Goal: Information Seeking & Learning: Learn about a topic

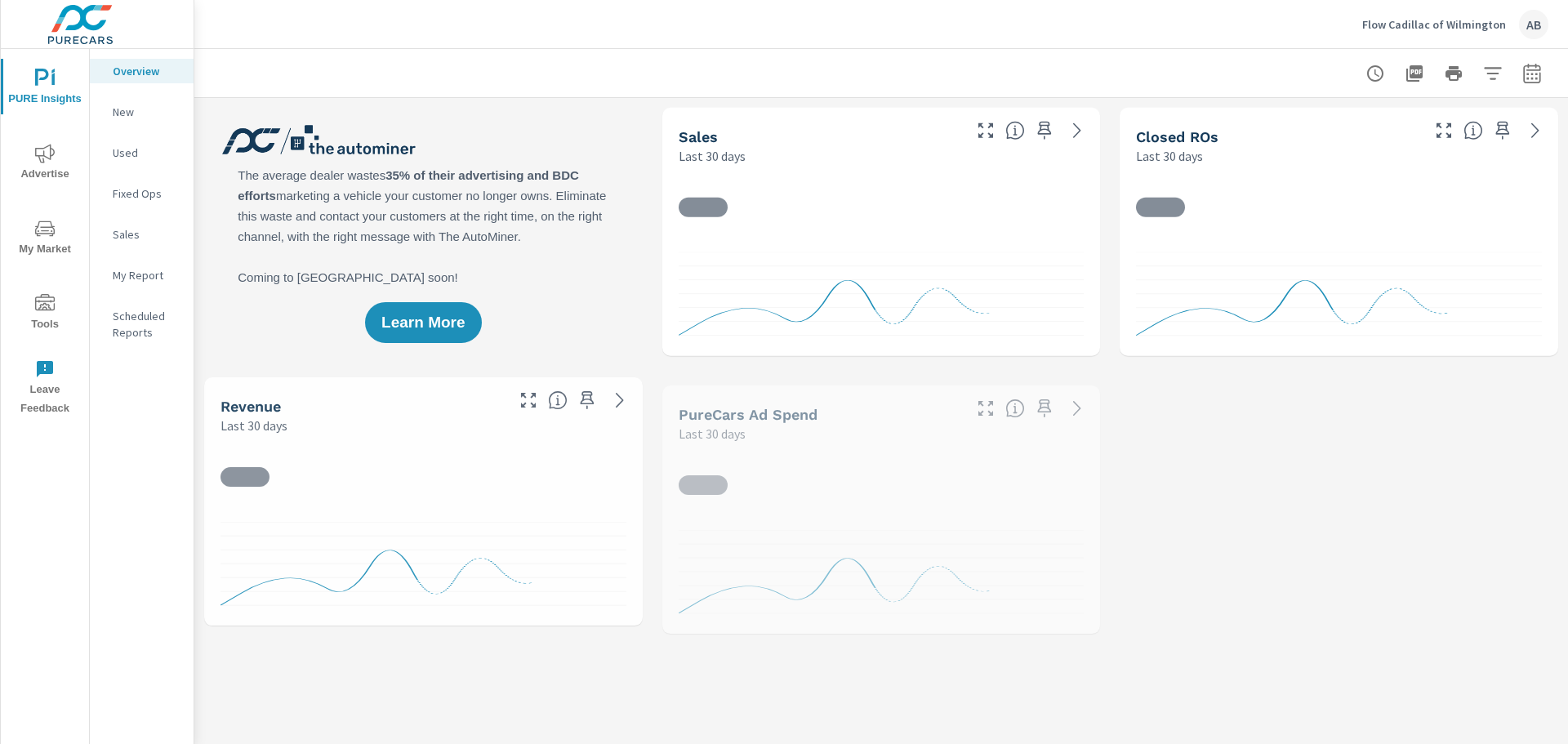
click at [123, 110] on p "New" at bounding box center [146, 111] width 68 height 16
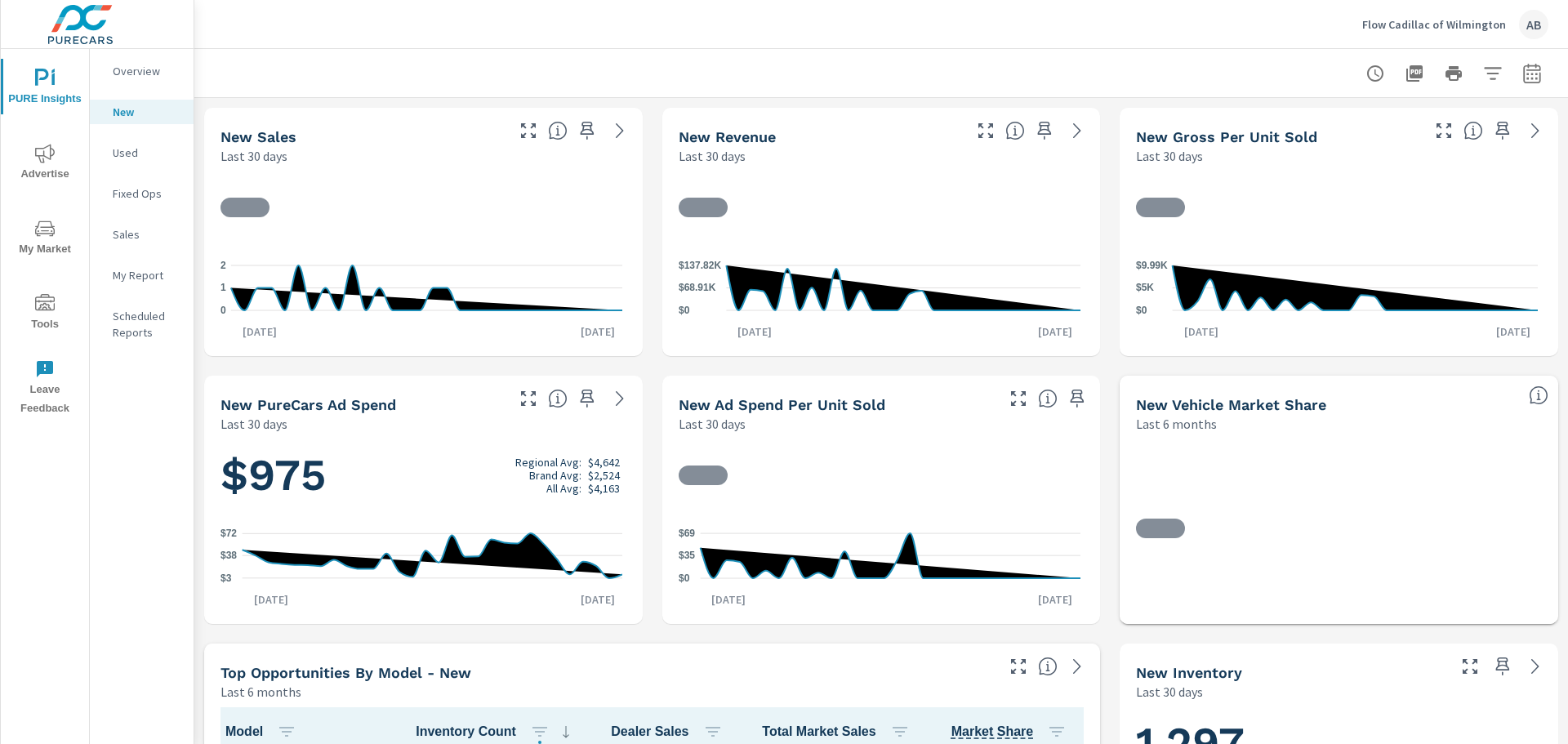
click at [42, 148] on icon "nav menu" at bounding box center [45, 153] width 19 height 19
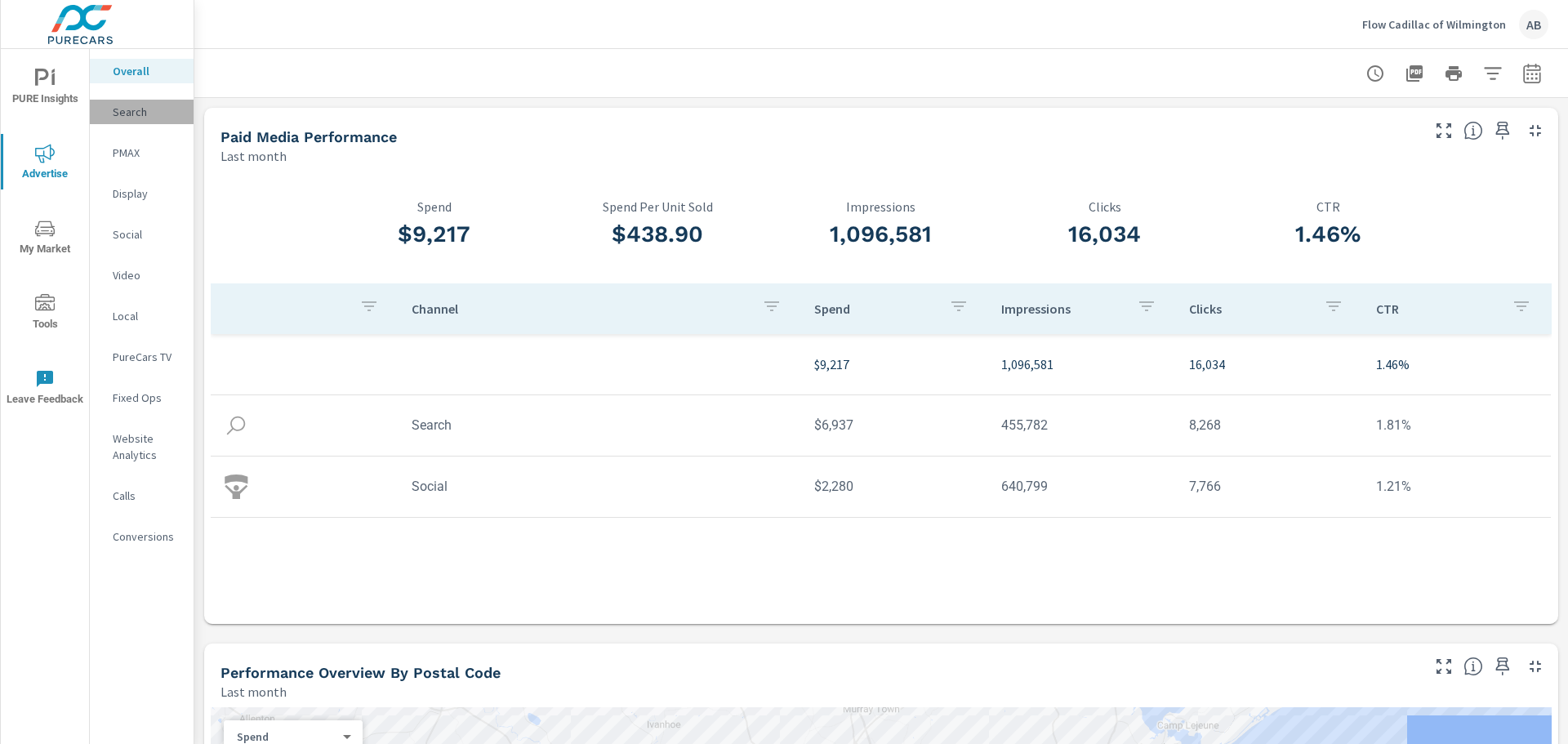
click at [144, 120] on p "Search" at bounding box center [146, 111] width 68 height 16
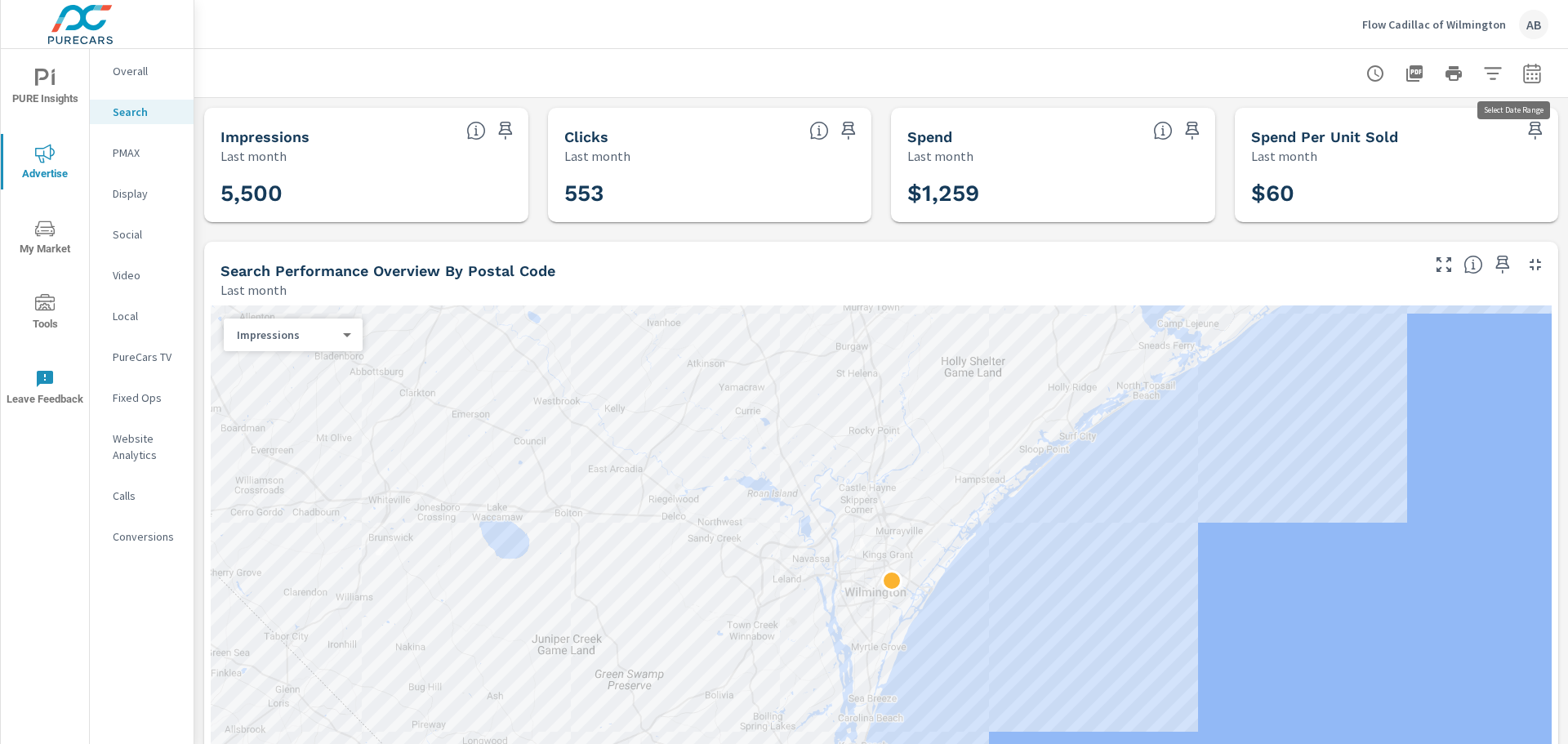
click at [1525, 72] on icon "button" at bounding box center [1531, 73] width 19 height 19
select select "Last month"
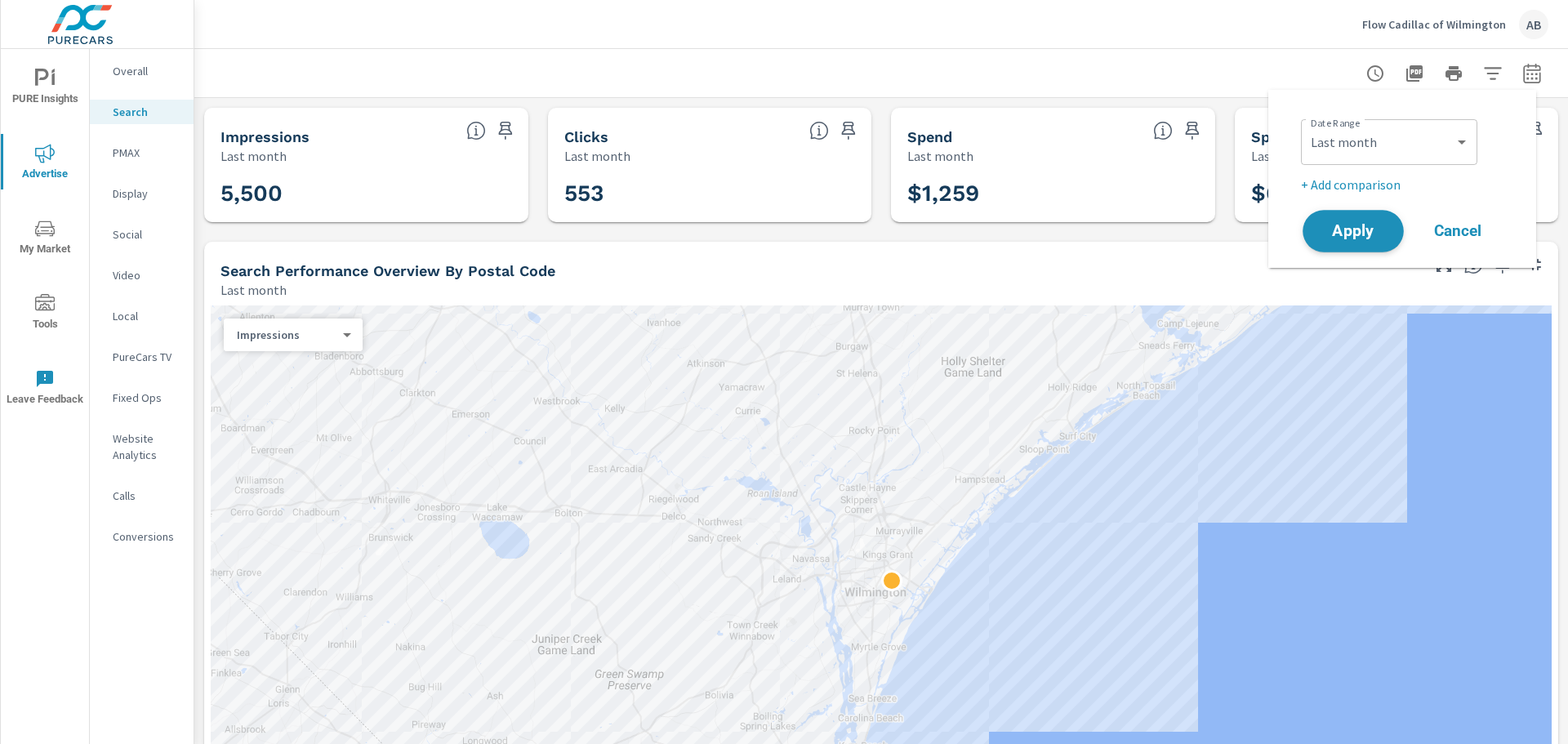
click at [1354, 227] on span "Apply" at bounding box center [1353, 231] width 67 height 15
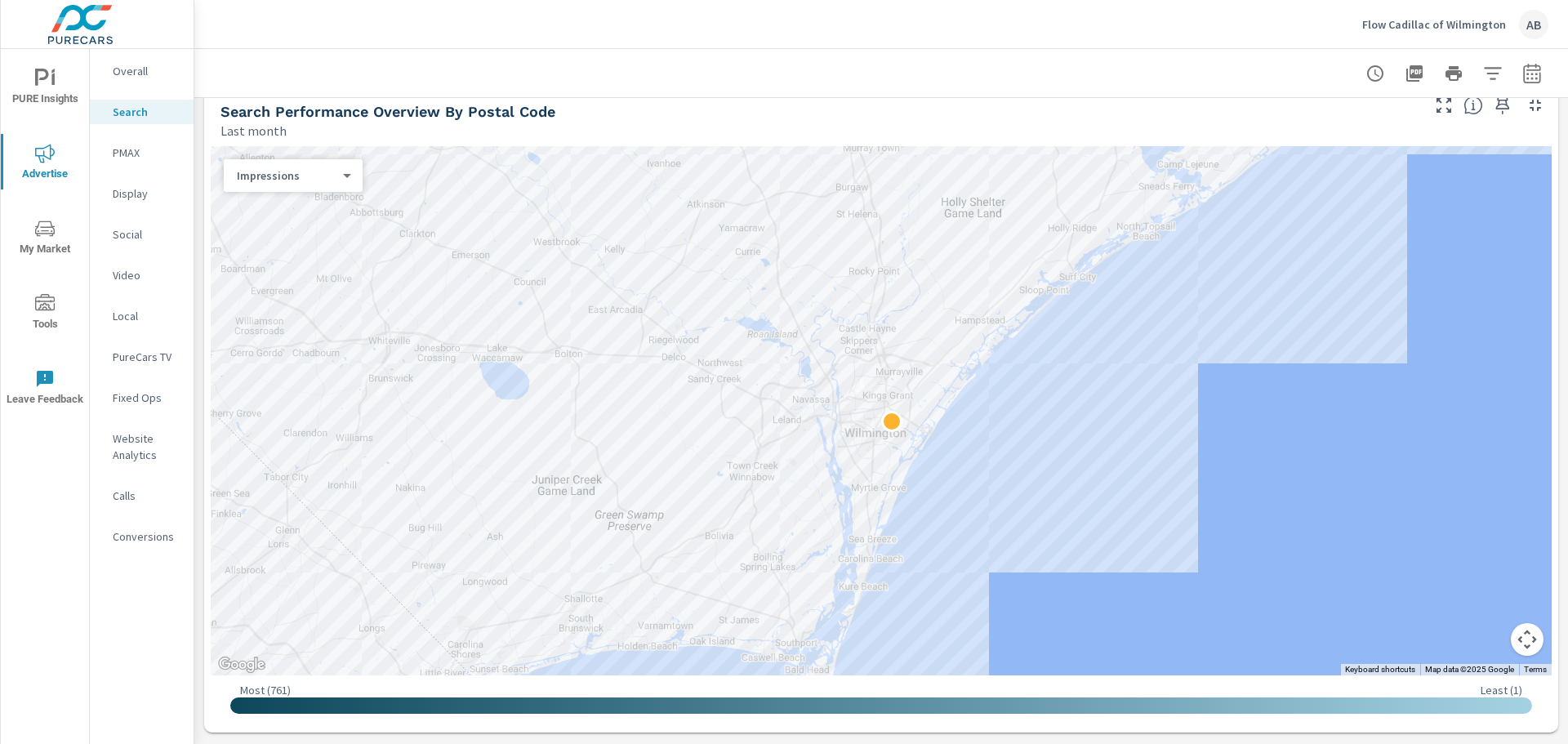
scroll to position [163, 0]
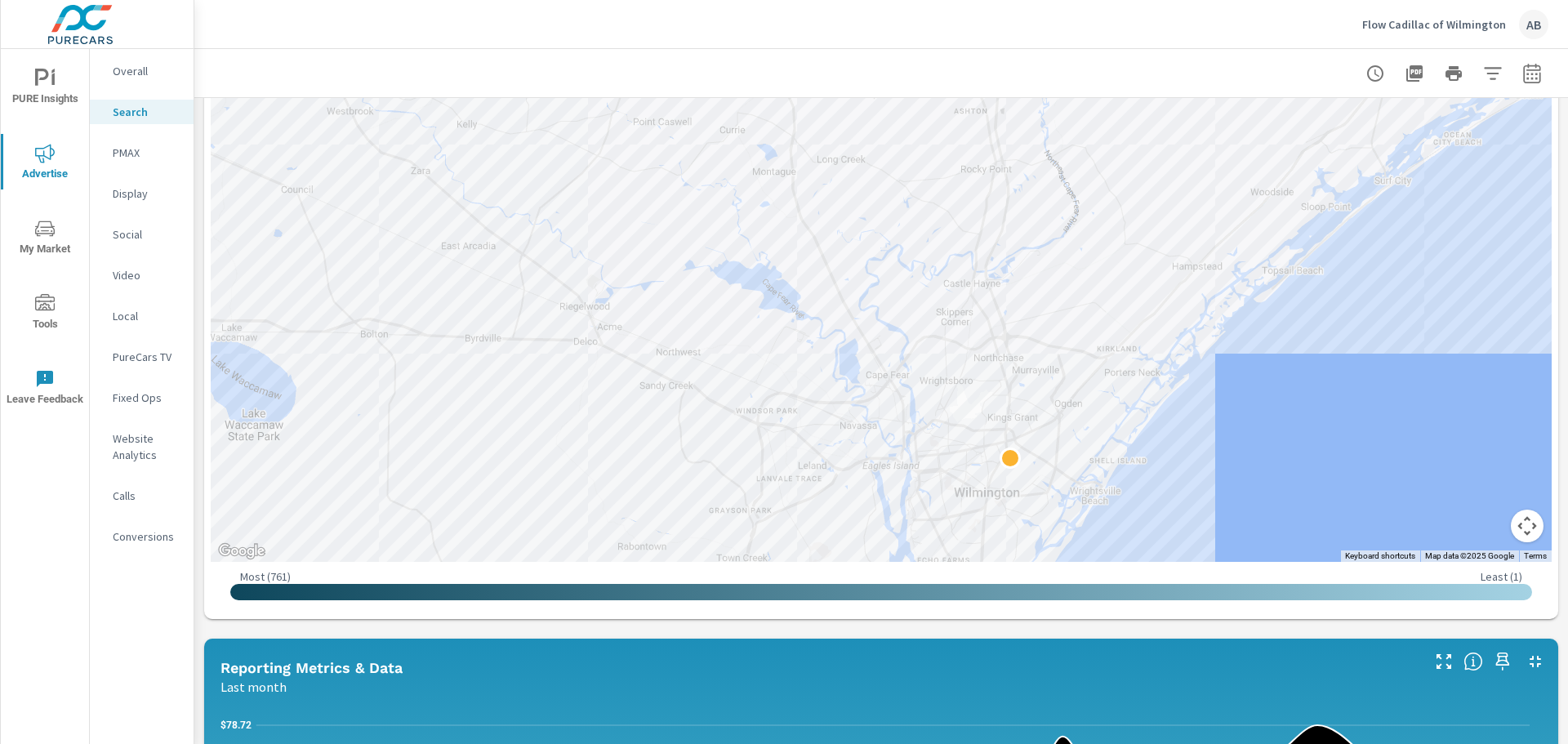
scroll to position [245, 0]
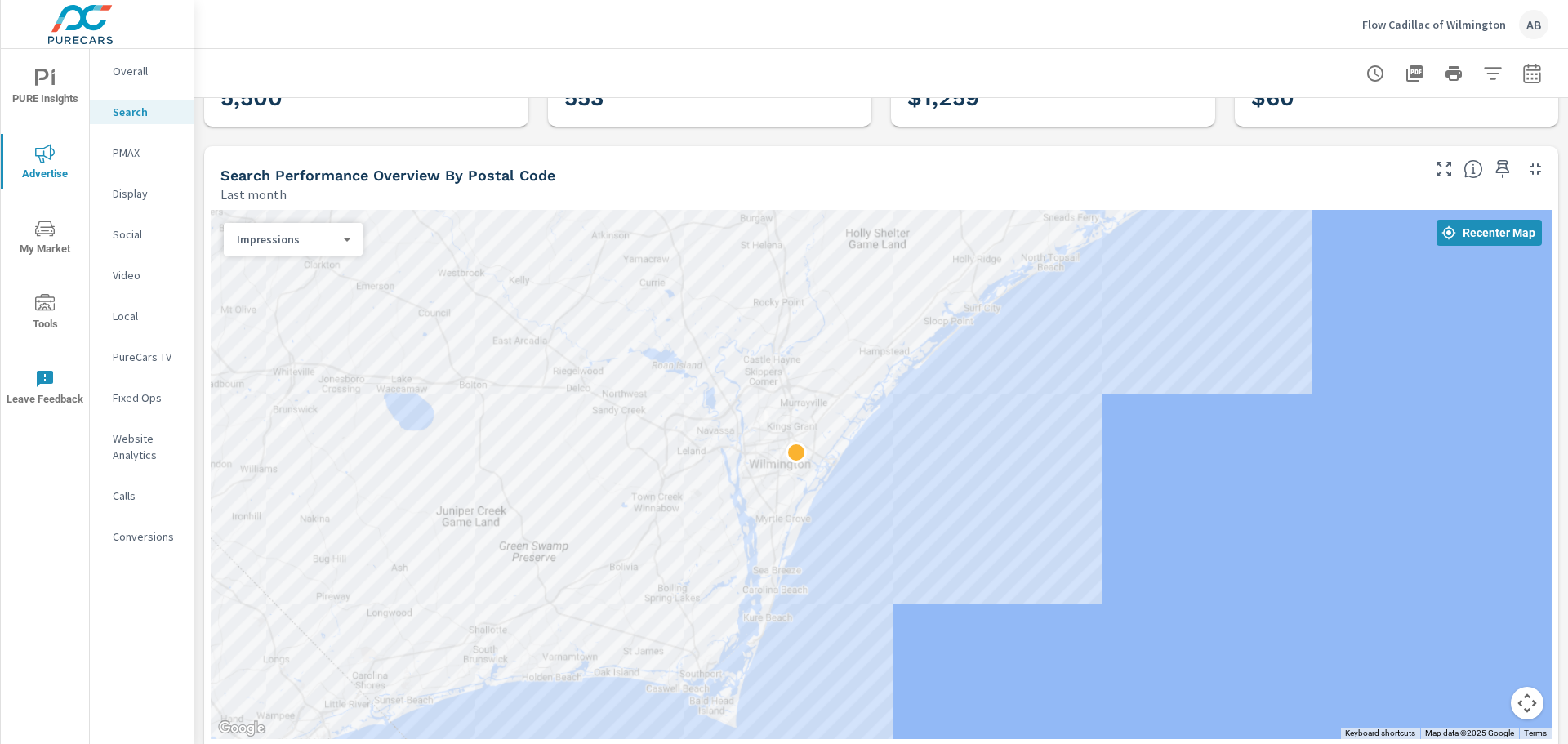
scroll to position [82, 0]
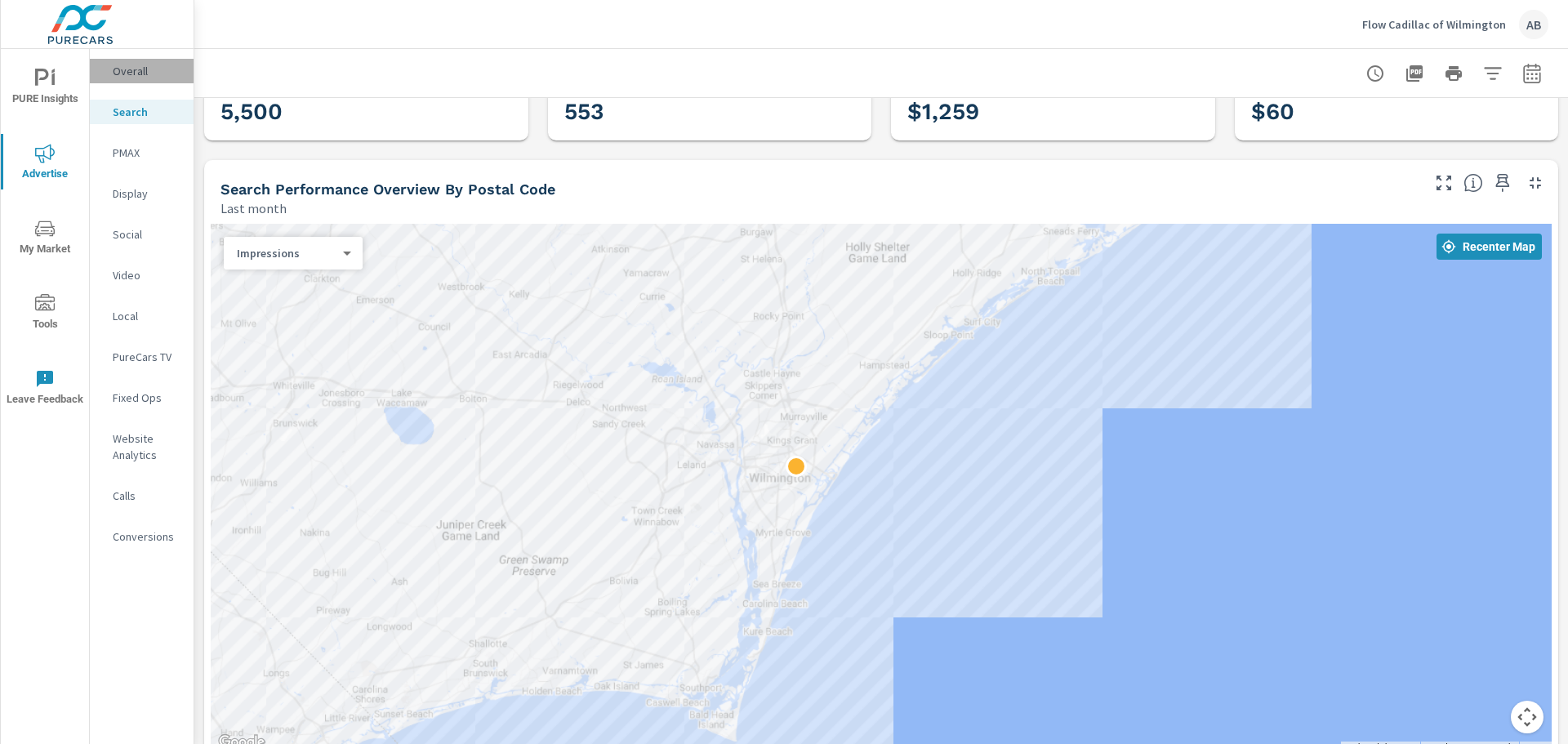
click at [123, 73] on p "Overall" at bounding box center [146, 71] width 68 height 16
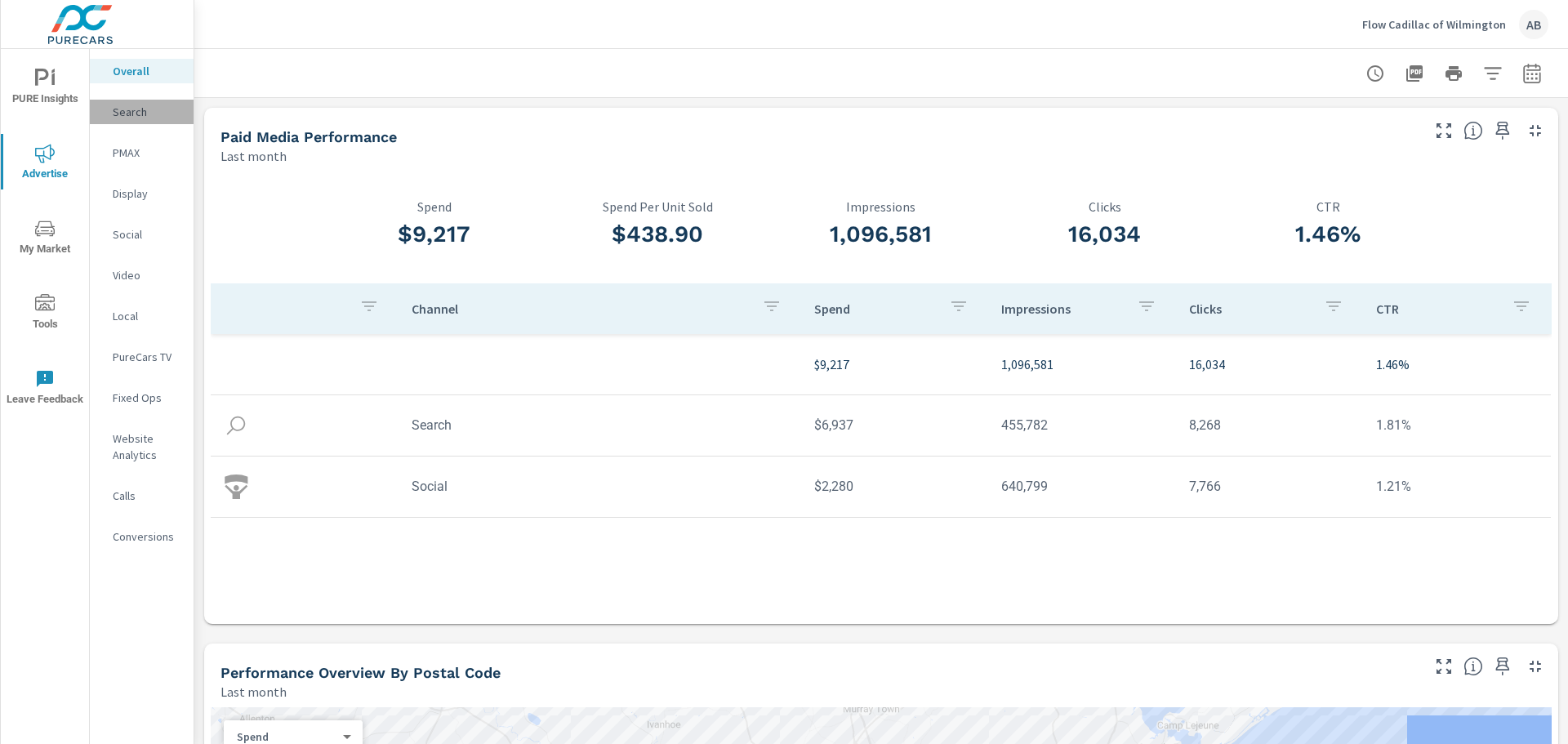
click at [131, 116] on p "Search" at bounding box center [146, 111] width 68 height 16
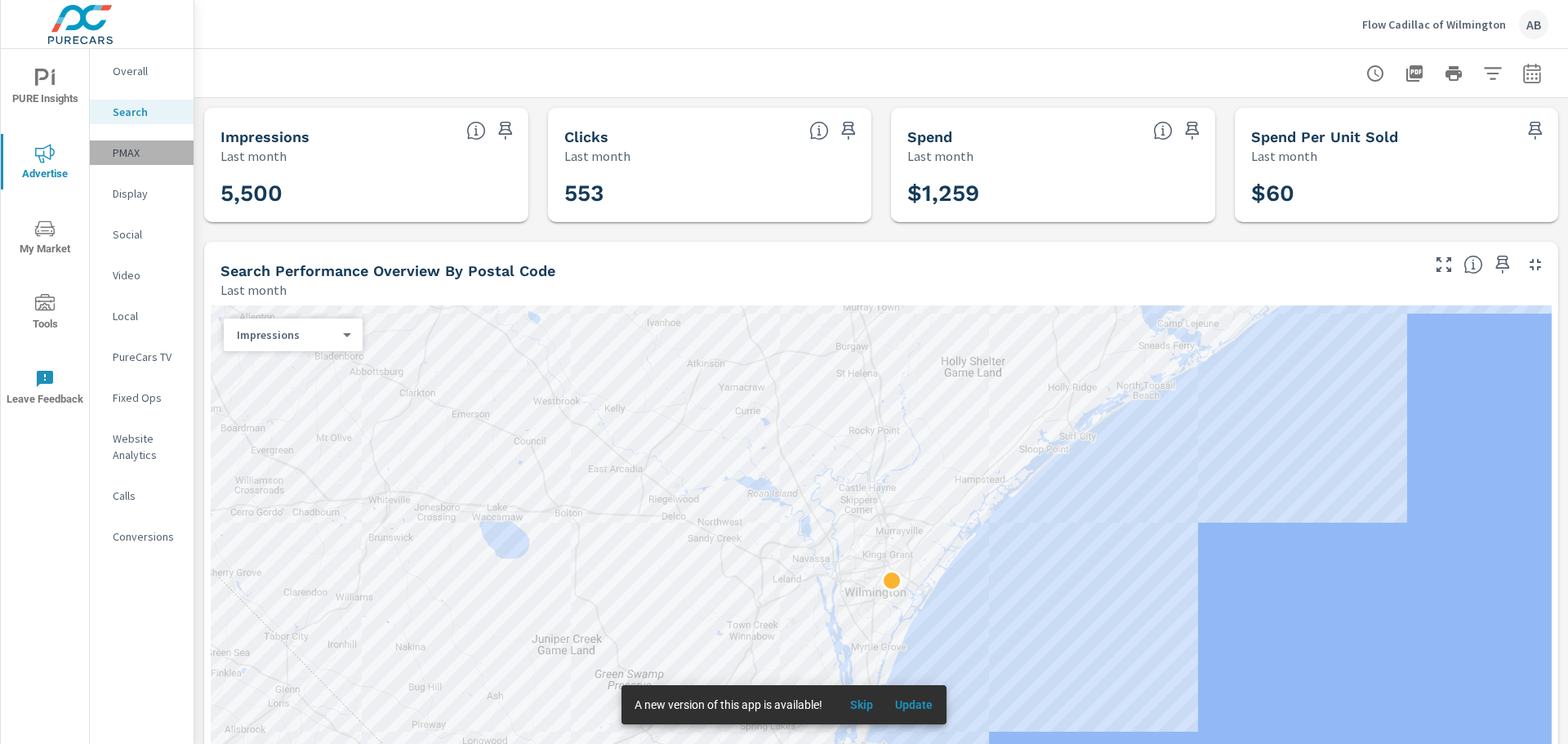
click at [134, 151] on p "PMAX" at bounding box center [146, 152] width 68 height 16
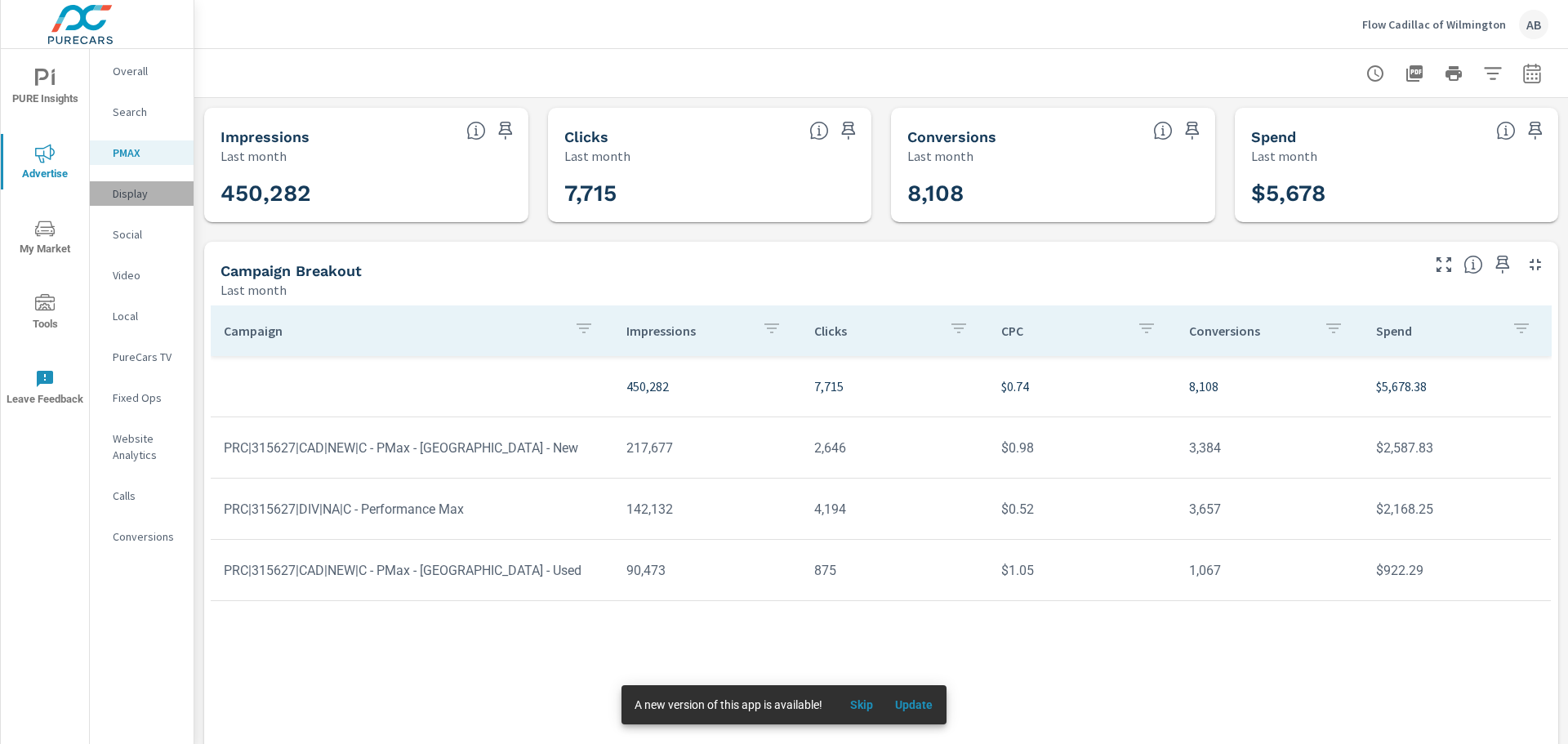
click at [125, 198] on p "Display" at bounding box center [146, 193] width 68 height 16
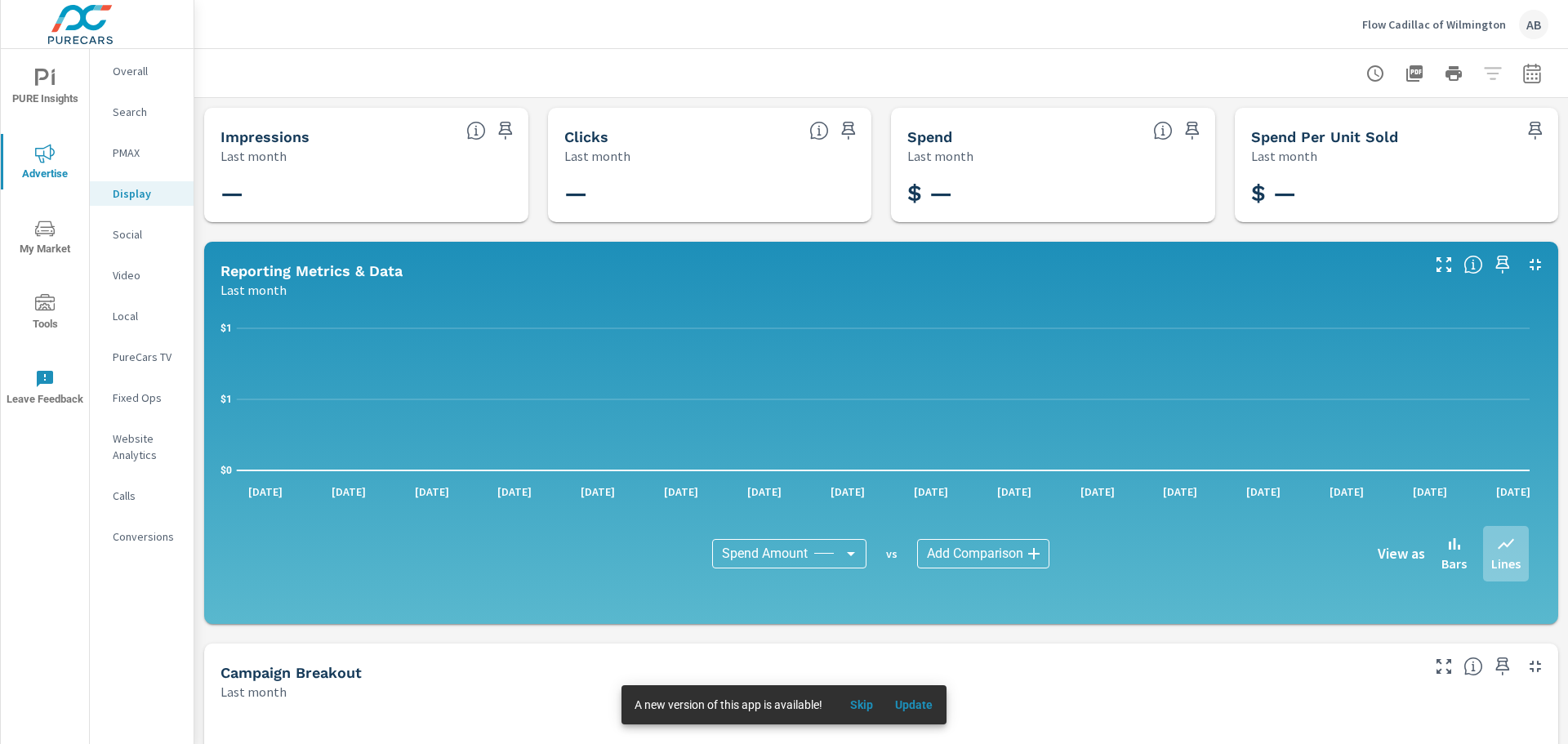
click at [127, 240] on p "Social" at bounding box center [146, 234] width 68 height 16
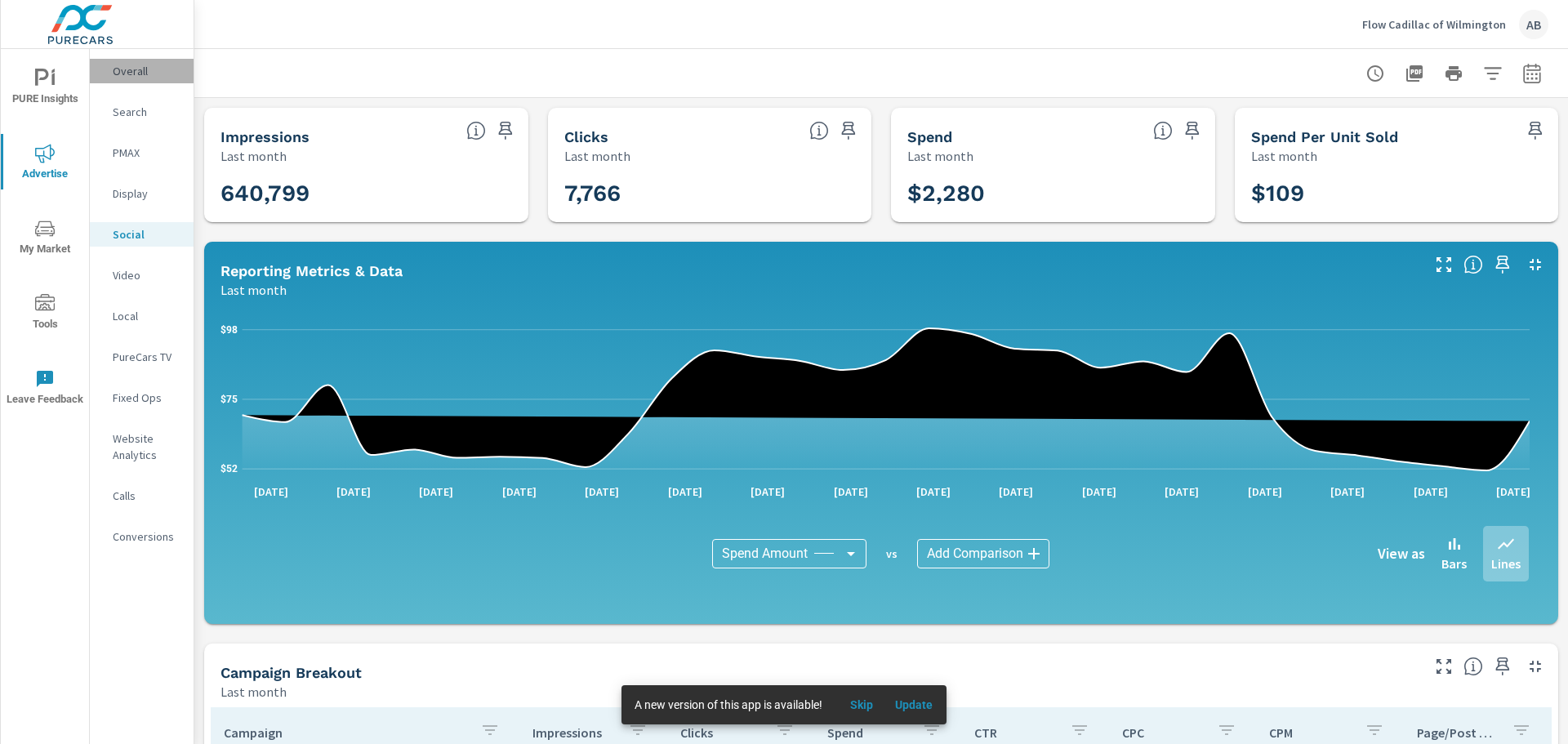
click at [129, 72] on p "Overall" at bounding box center [146, 71] width 68 height 16
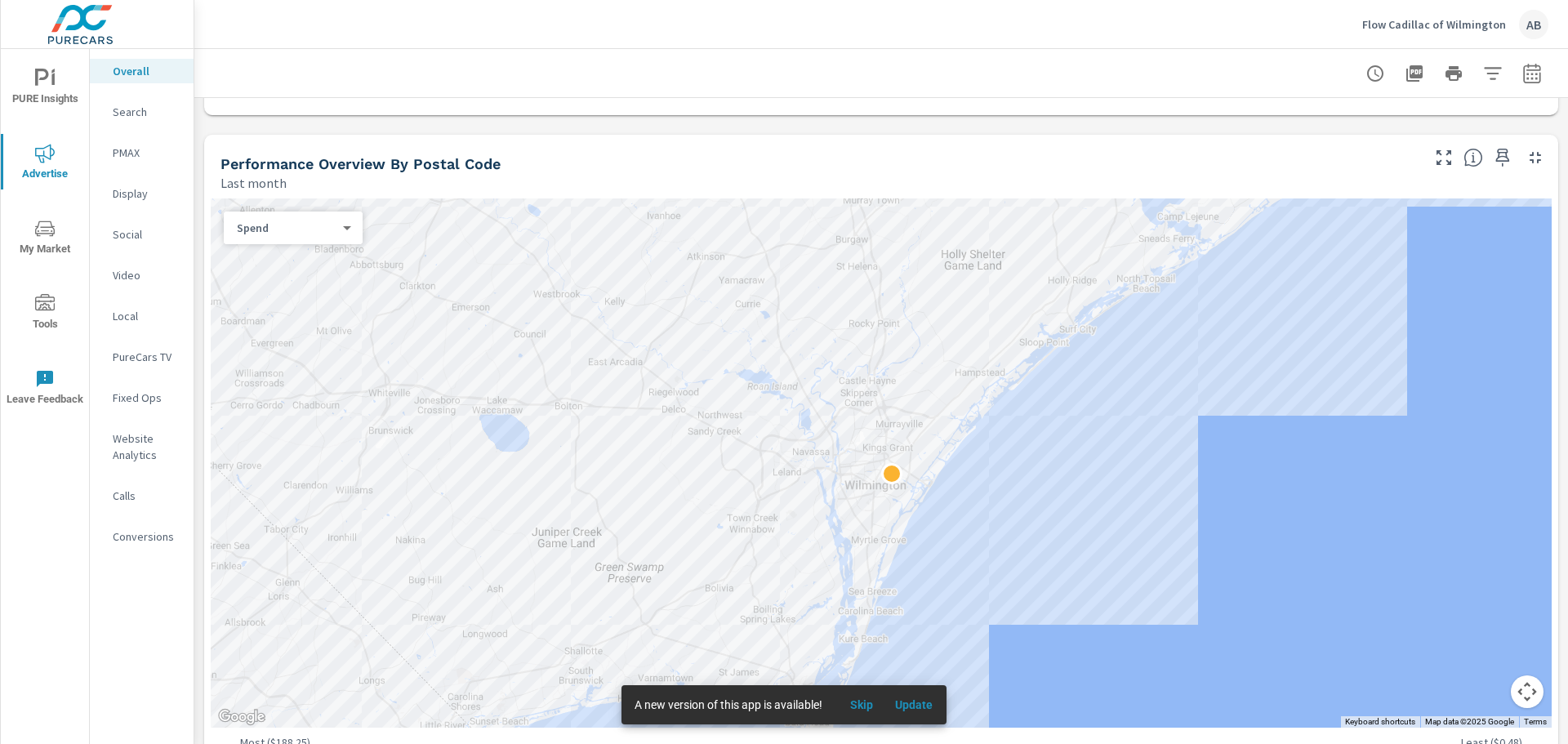
scroll to position [654, 0]
